Goal: Find contact information: Find contact information

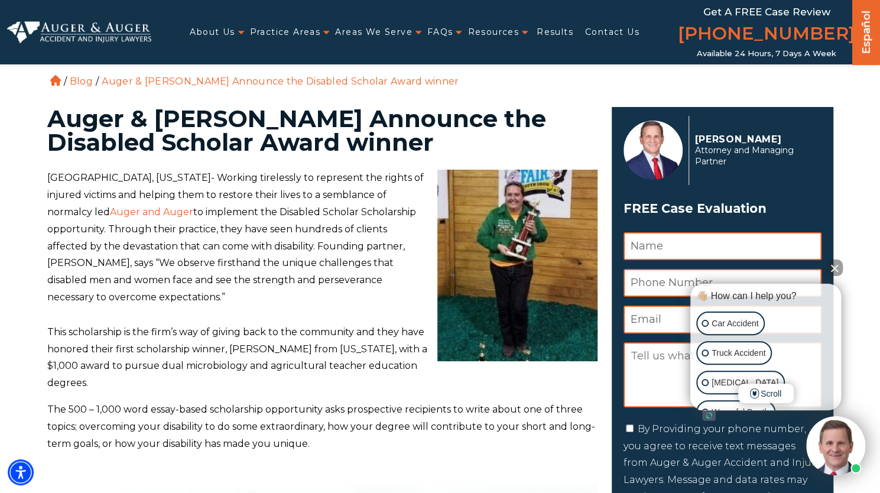
click at [171, 214] on link "Auger and Auger" at bounding box center [151, 211] width 83 height 11
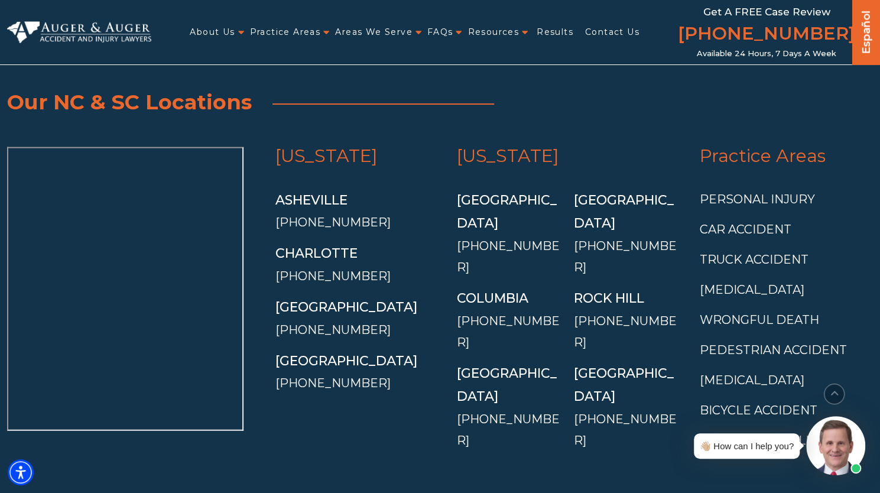
scroll to position [4077, 0]
